Goal: Find specific page/section: Find specific page/section

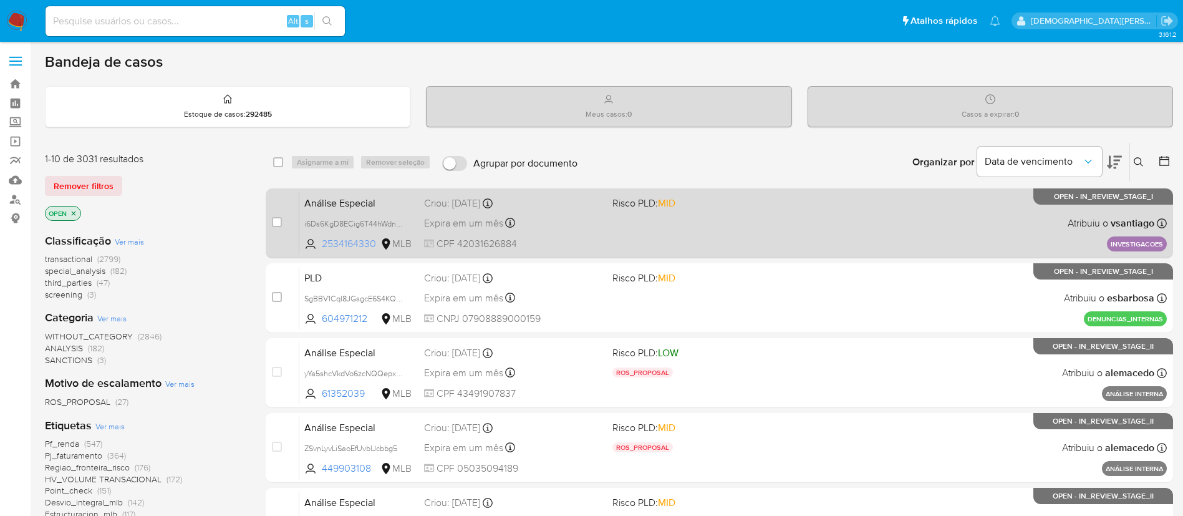
click at [339, 250] on span "2534164330" at bounding box center [350, 244] width 56 height 14
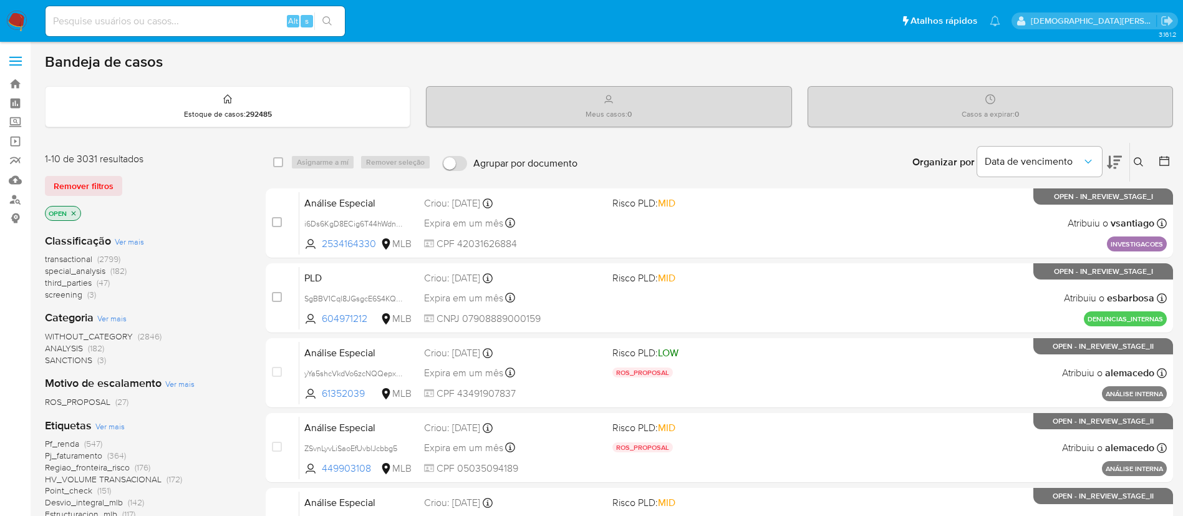
scroll to position [94, 0]
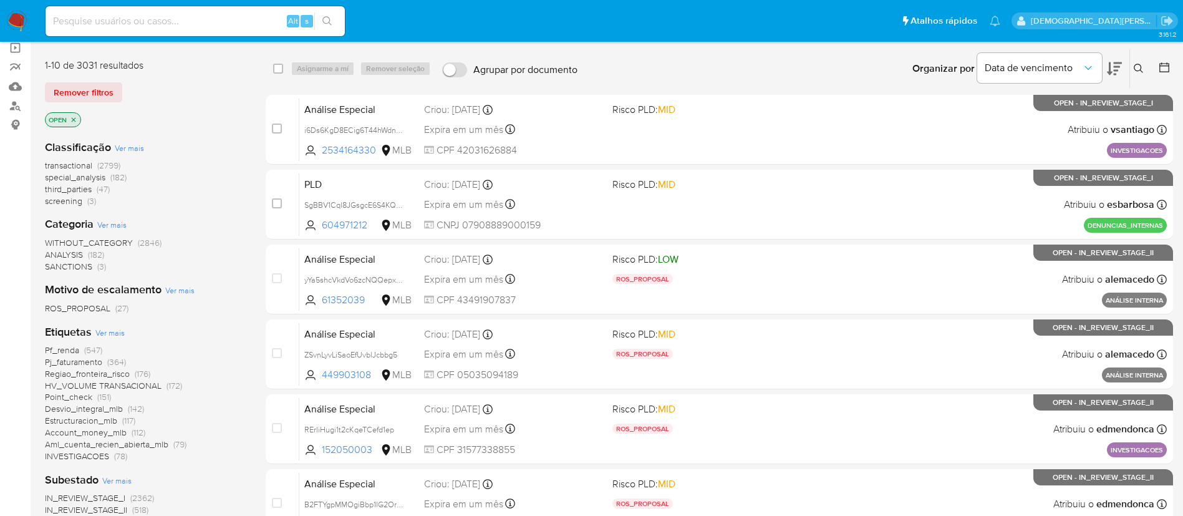
click at [89, 362] on span "Pj_faturamento" at bounding box center [73, 362] width 57 height 12
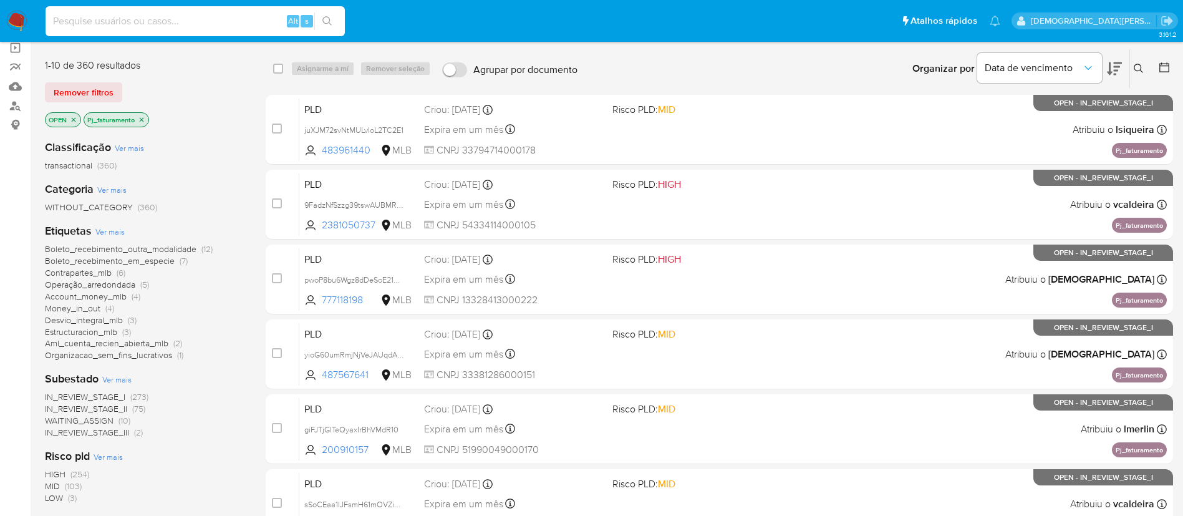
click at [223, 17] on input at bounding box center [195, 21] width 299 height 16
type input "483961440"
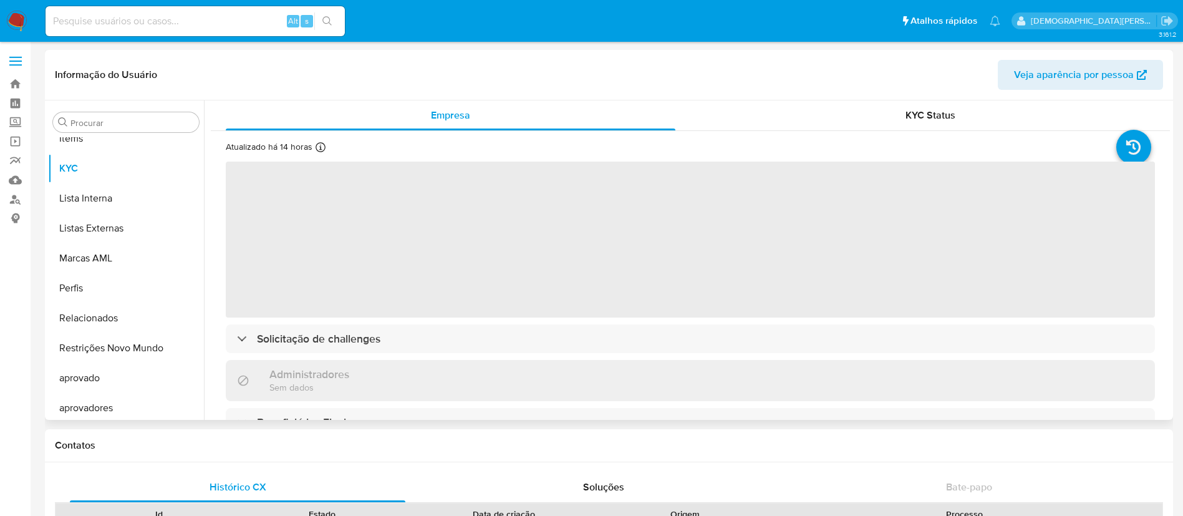
scroll to position [647, 0]
select select "10"
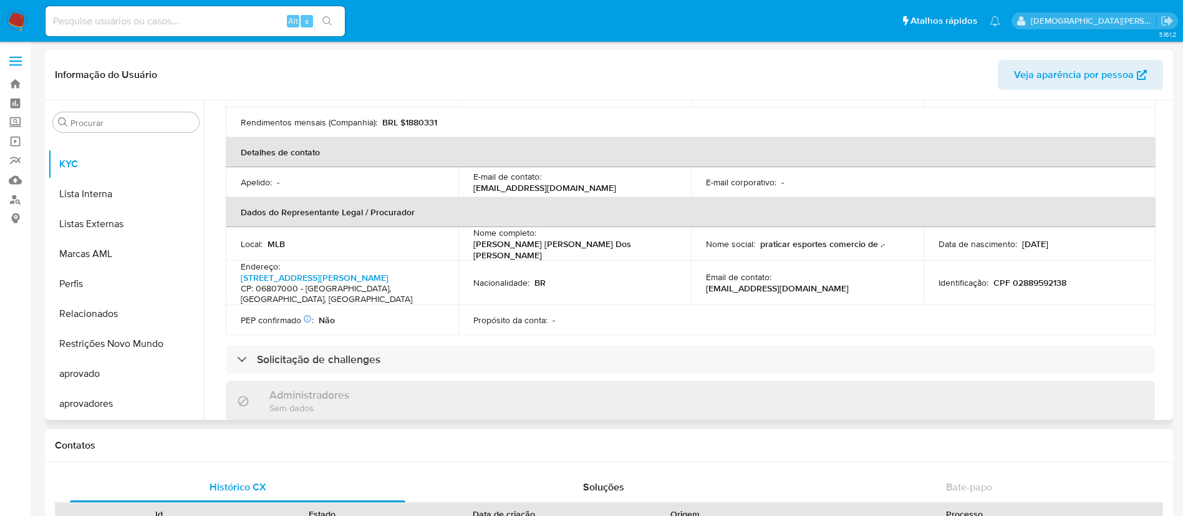
scroll to position [0, 0]
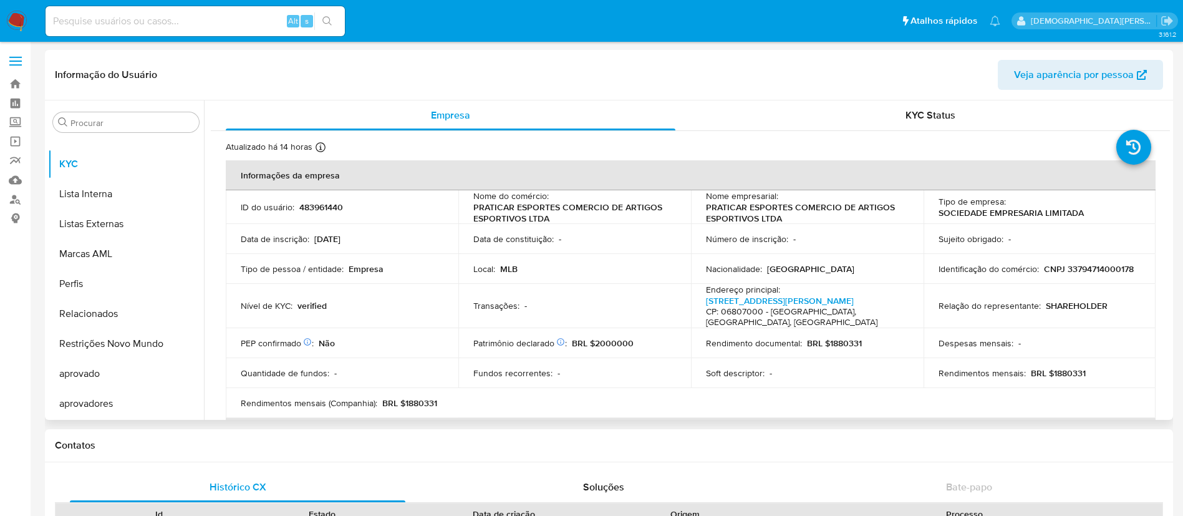
click at [306, 198] on td "ID do usuário : 483961440" at bounding box center [342, 207] width 233 height 34
copy p "483961440"
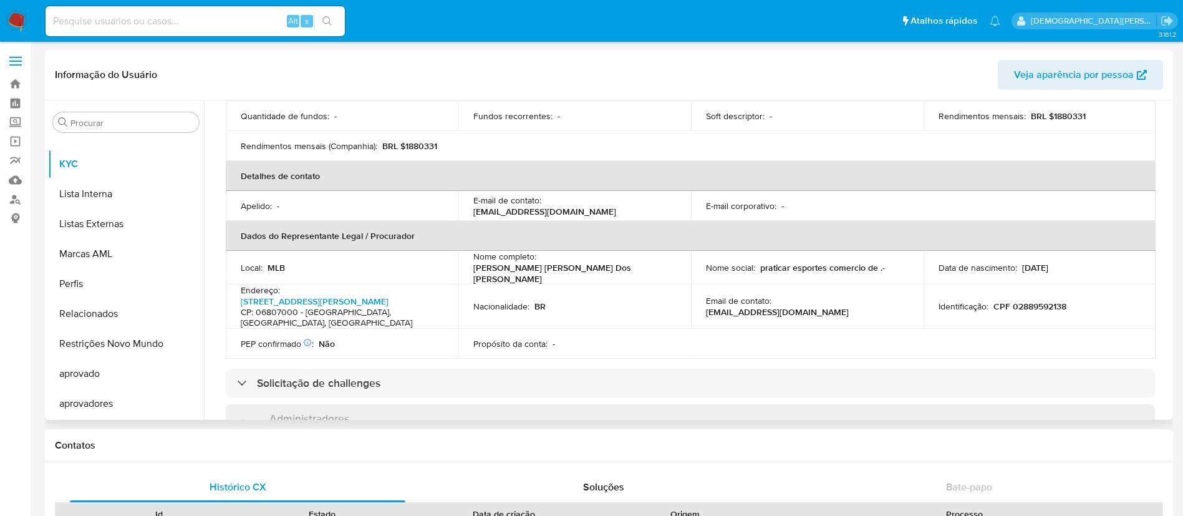
scroll to position [281, 0]
